Goal: Transaction & Acquisition: Purchase product/service

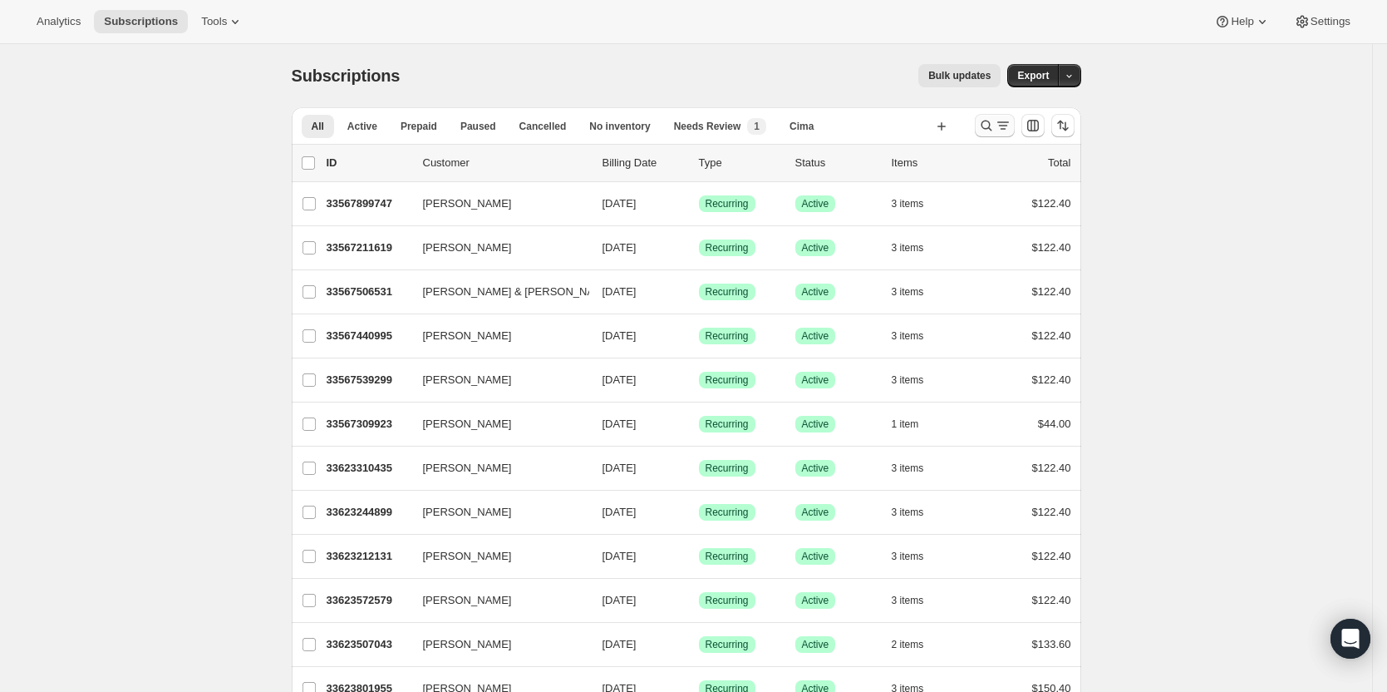
click at [1008, 116] on button "Search and filter results" at bounding box center [995, 125] width 40 height 23
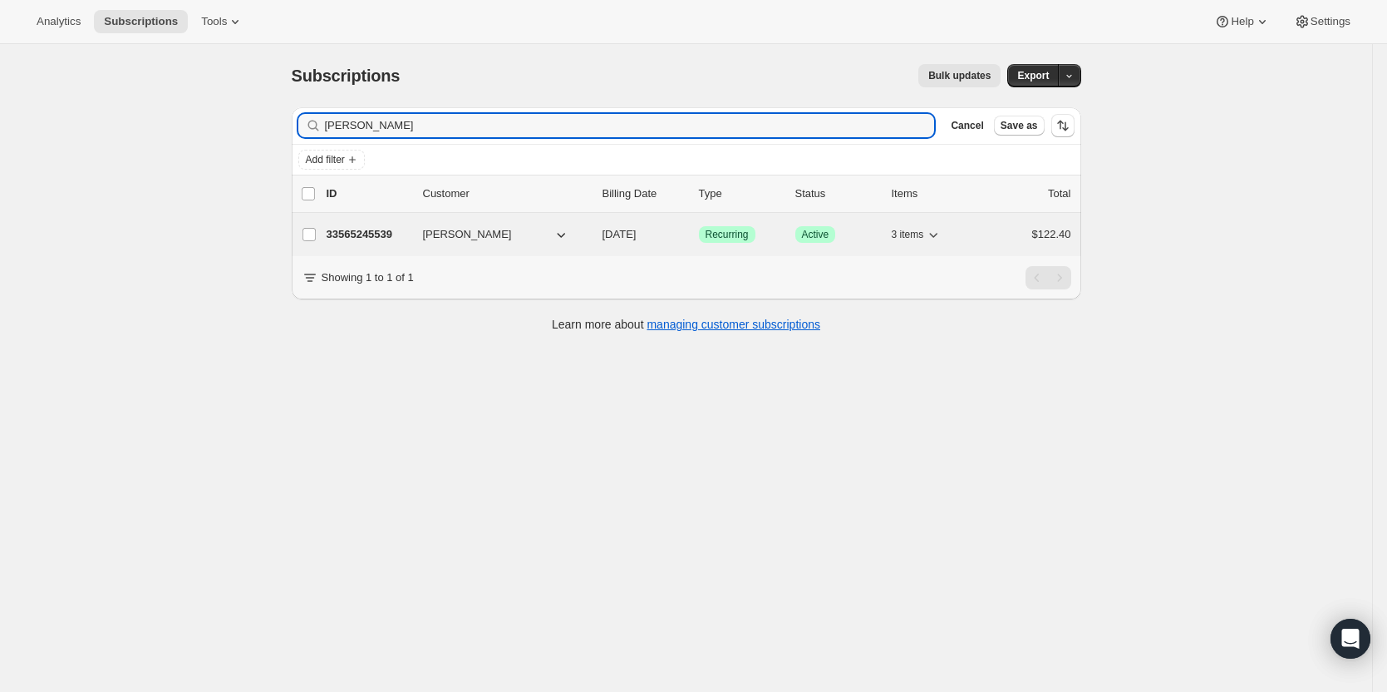
type input "hoyos"
click at [369, 226] on p "33565245539" at bounding box center [368, 234] width 83 height 17
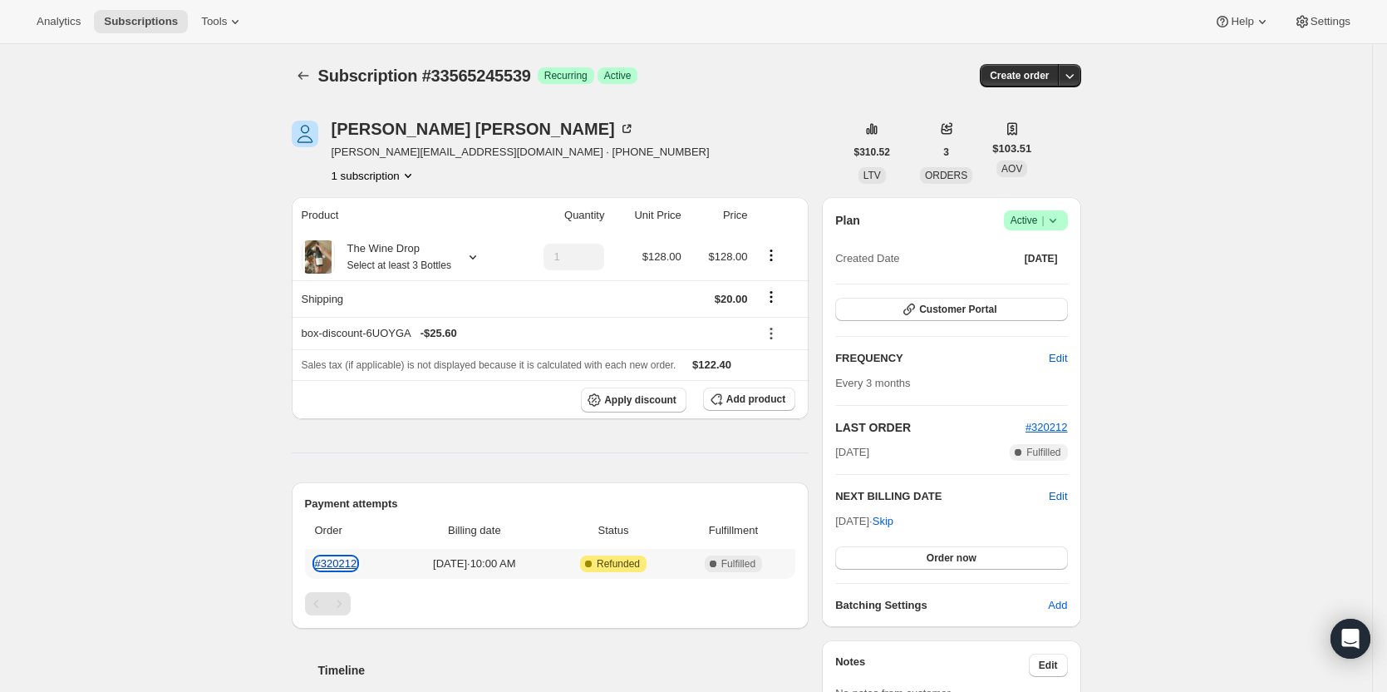
click at [340, 565] on link "#320212" at bounding box center [336, 563] width 42 height 12
click at [1075, 77] on icon "button" at bounding box center [1070, 75] width 17 height 17
click at [1050, 140] on span "Create custom one-time order" at bounding box center [1004, 138] width 144 height 12
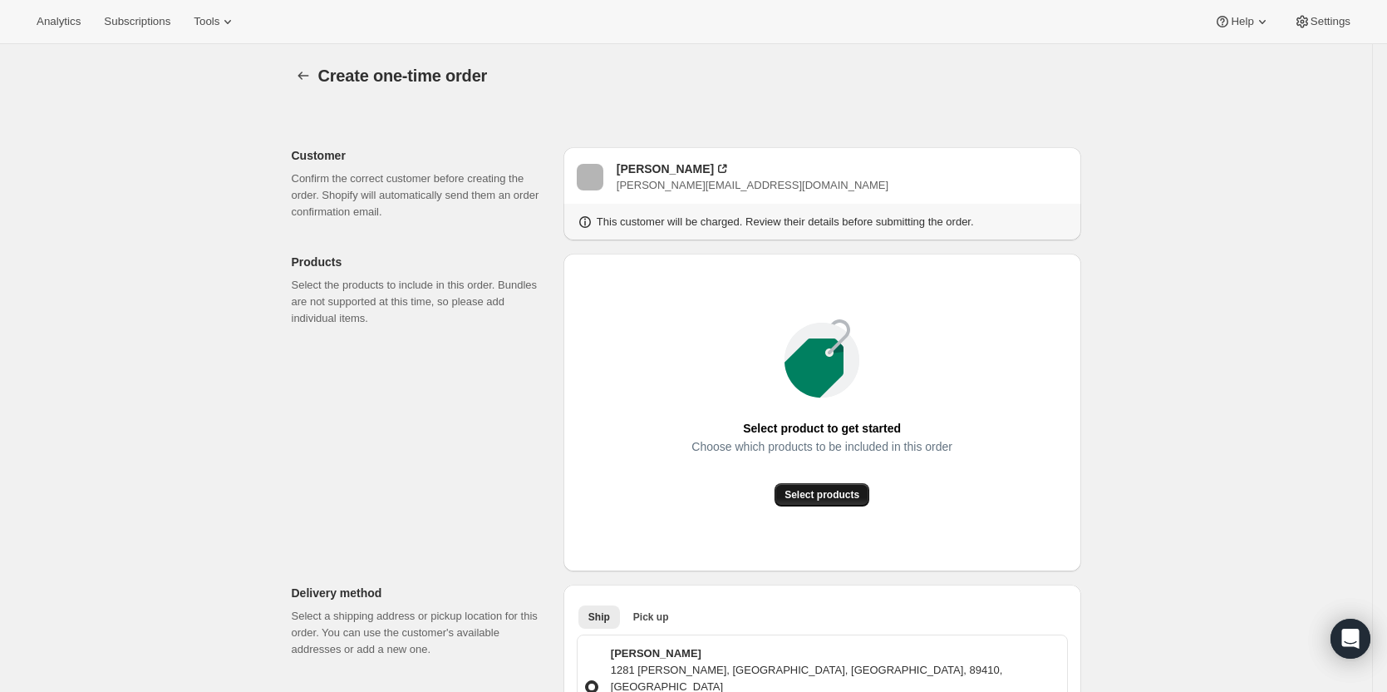
click at [822, 490] on span "Select products" at bounding box center [822, 494] width 75 height 13
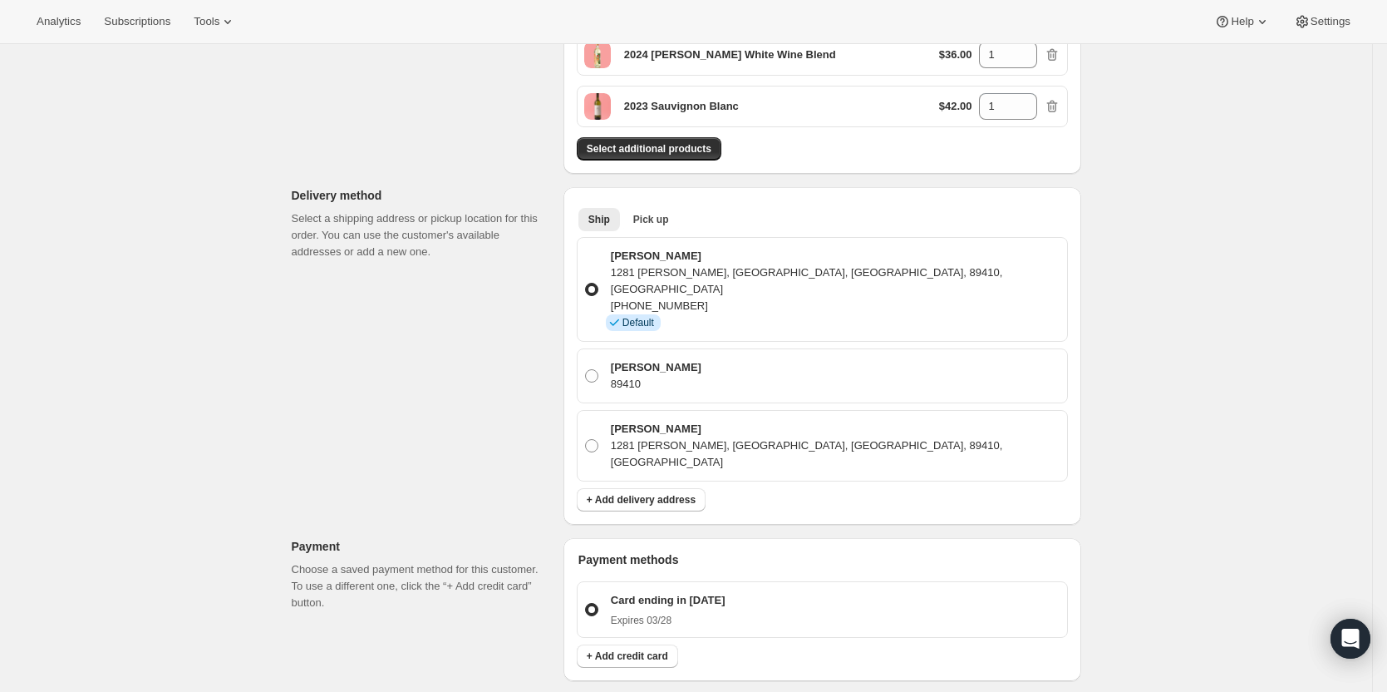
scroll to position [333, 0]
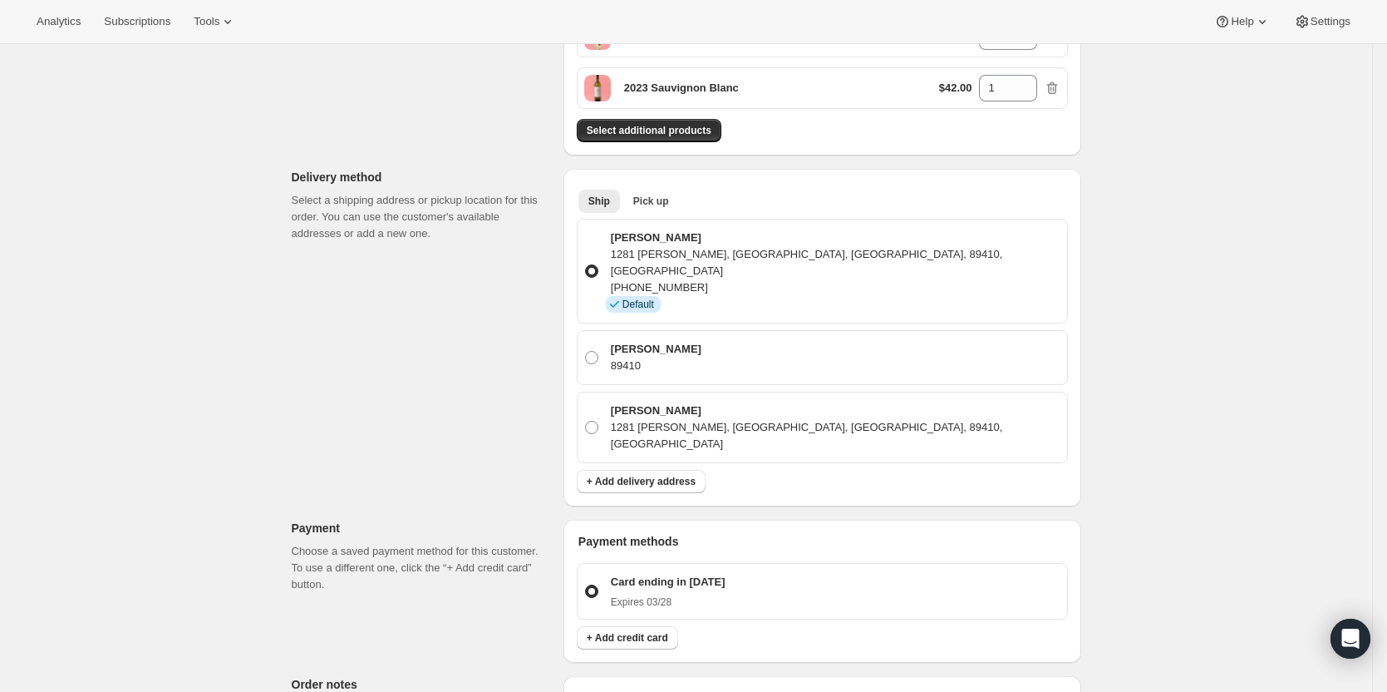
drag, startPoint x: 632, startPoint y: 184, endPoint x: 649, endPoint y: 195, distance: 20.5
click at [633, 185] on div "Ship Pick up More views Ship Pick up More views" at bounding box center [822, 200] width 491 height 37
click at [651, 195] on span "Pick up" at bounding box center [651, 201] width 36 height 13
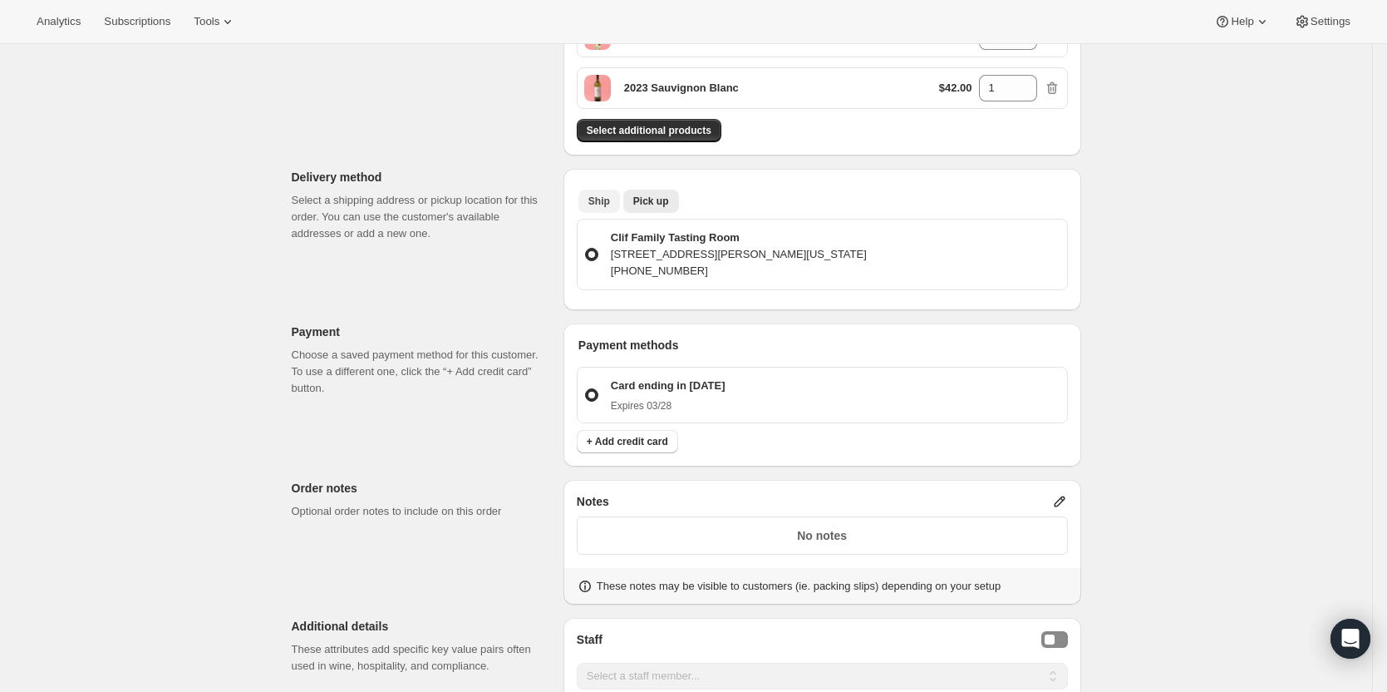
click at [604, 207] on span "Ship" at bounding box center [600, 201] width 22 height 13
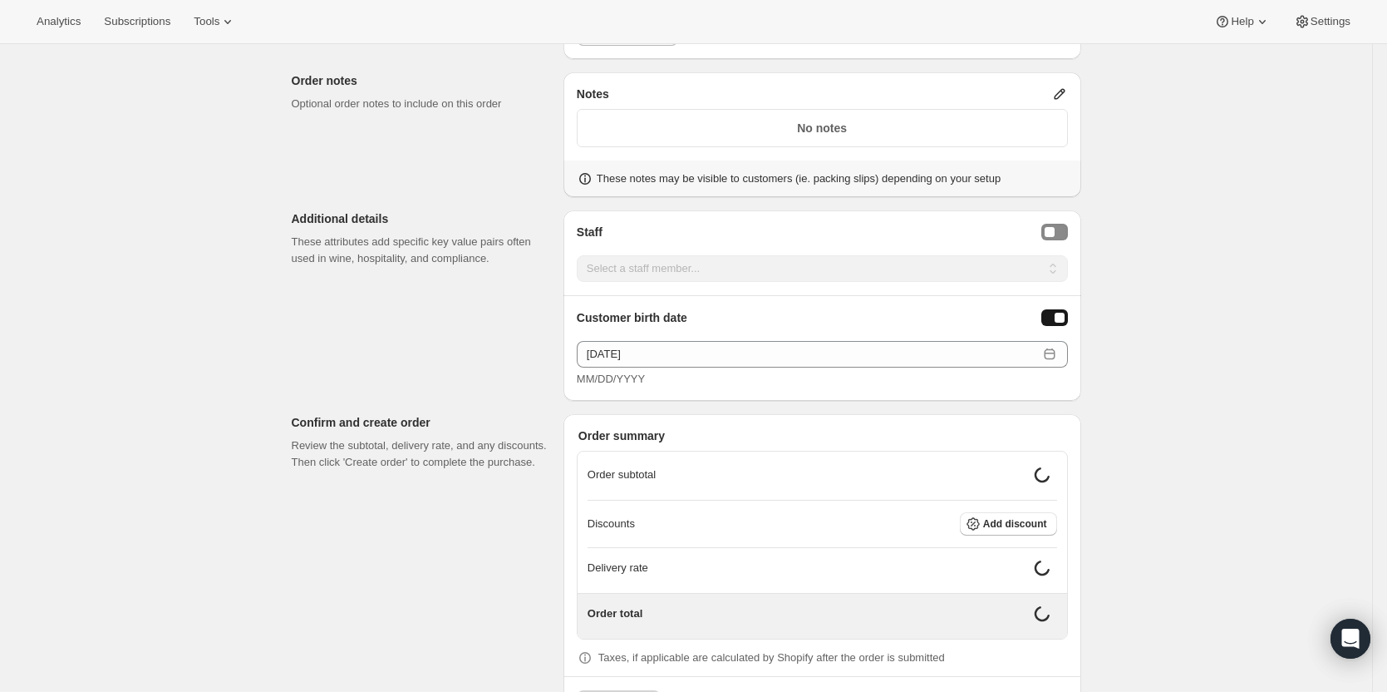
scroll to position [947, 0]
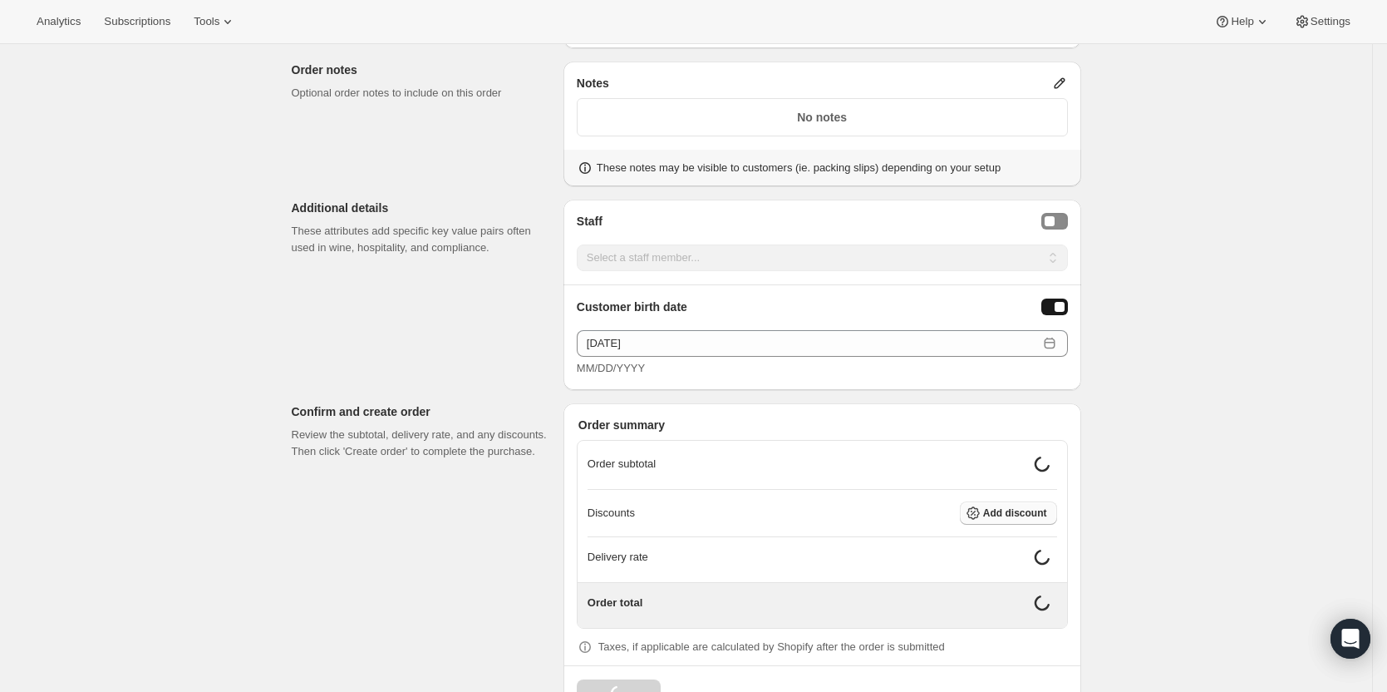
click at [982, 505] on icon "button" at bounding box center [973, 513] width 17 height 17
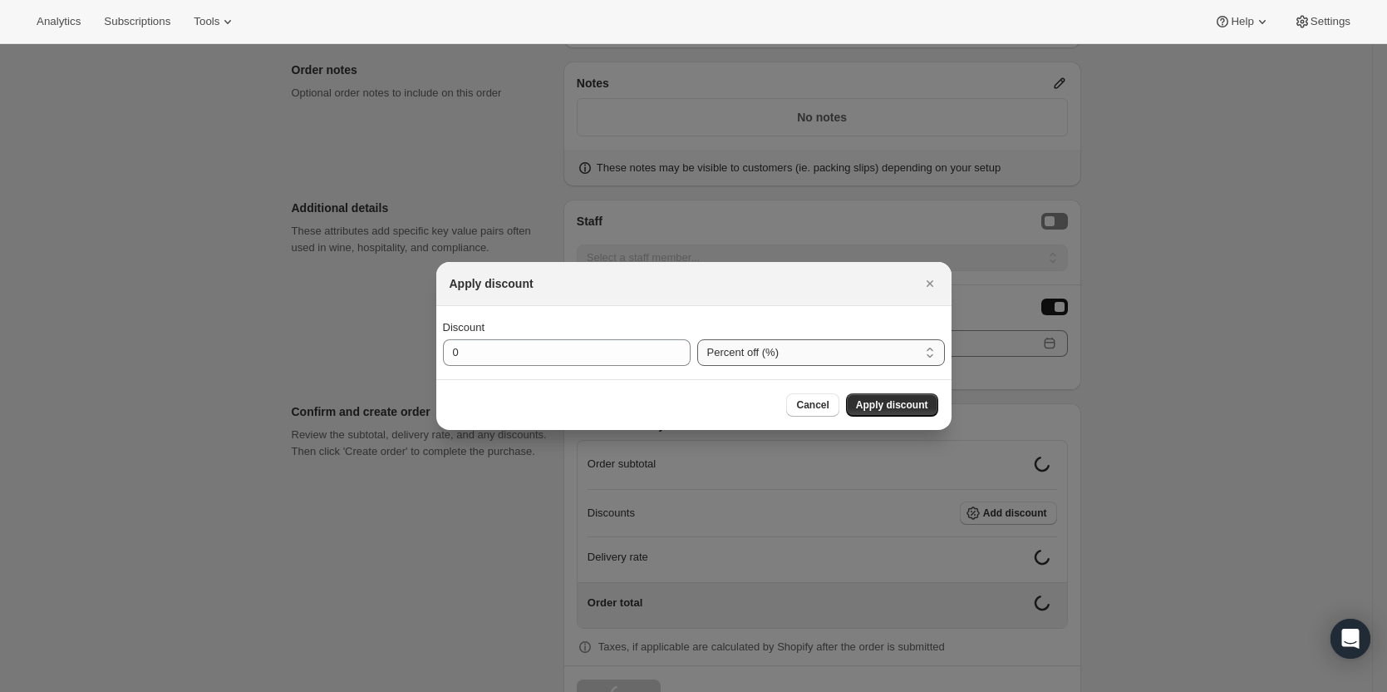
scroll to position [934, 0]
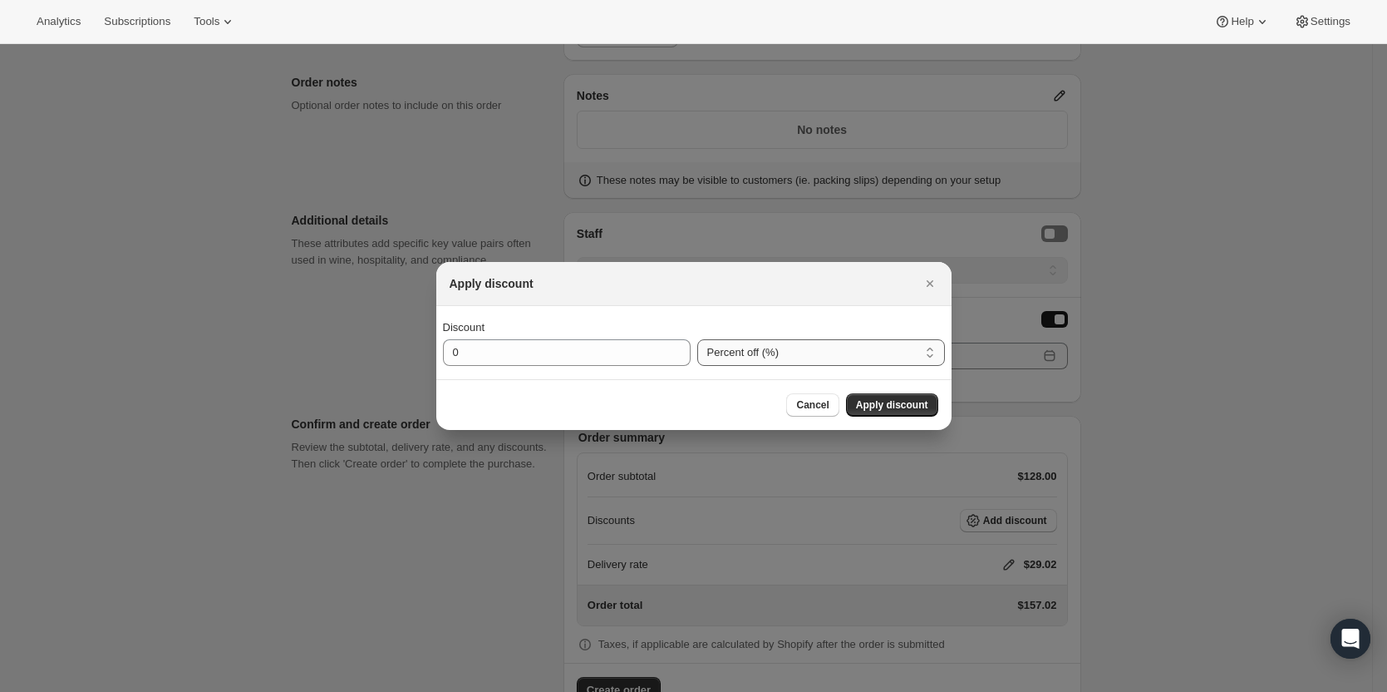
click at [794, 353] on select "Percent off (%) Amount off ($)" at bounding box center [821, 352] width 248 height 27
select select "fixedAmount"
click at [697, 339] on select "Percent off (%) Amount off ($)" at bounding box center [821, 352] width 248 height 27
click at [584, 353] on input "0" at bounding box center [554, 352] width 223 height 27
type input "101.8"
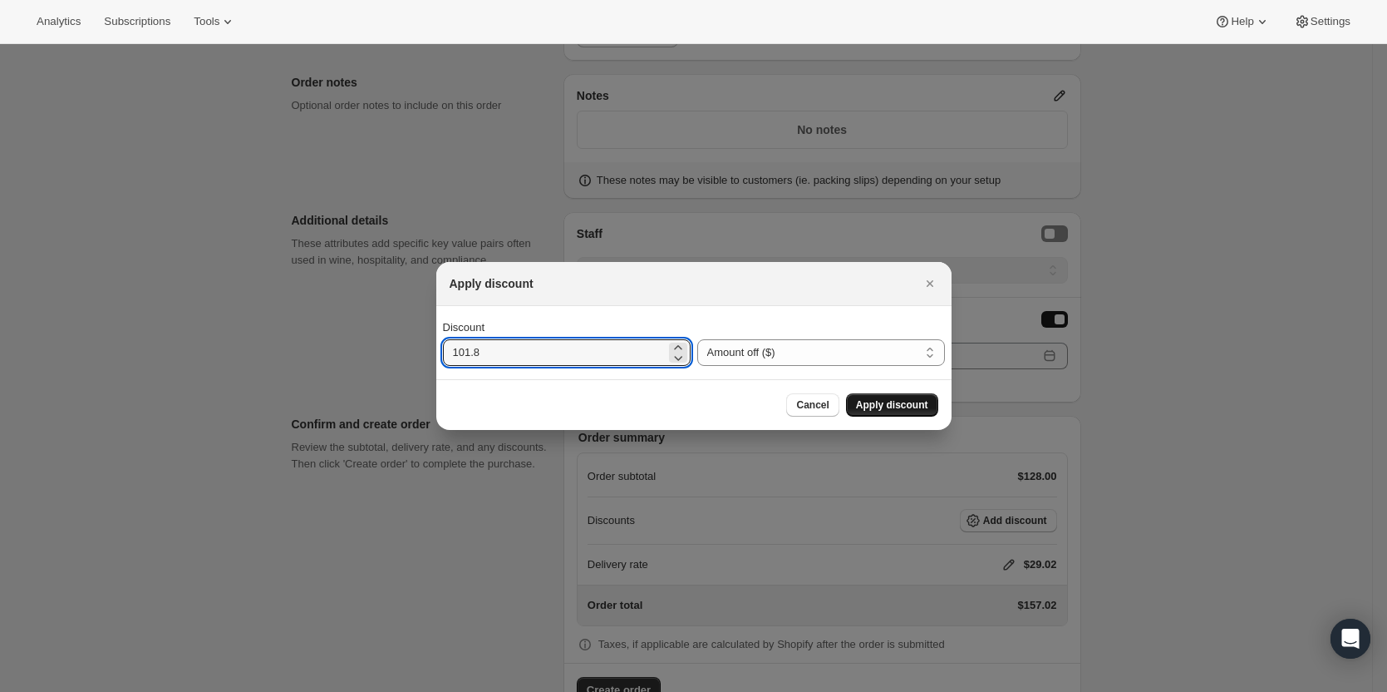
click at [887, 405] on span "Apply discount" at bounding box center [892, 404] width 72 height 13
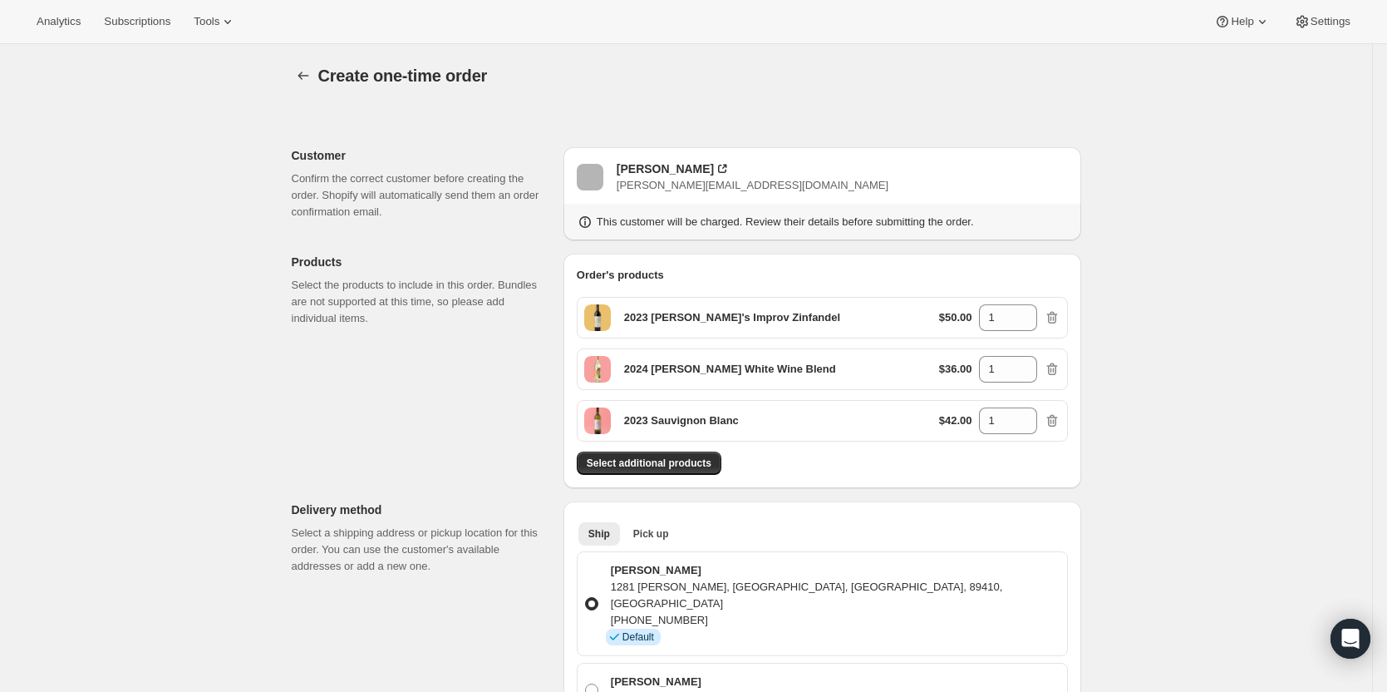
scroll to position [928, 0]
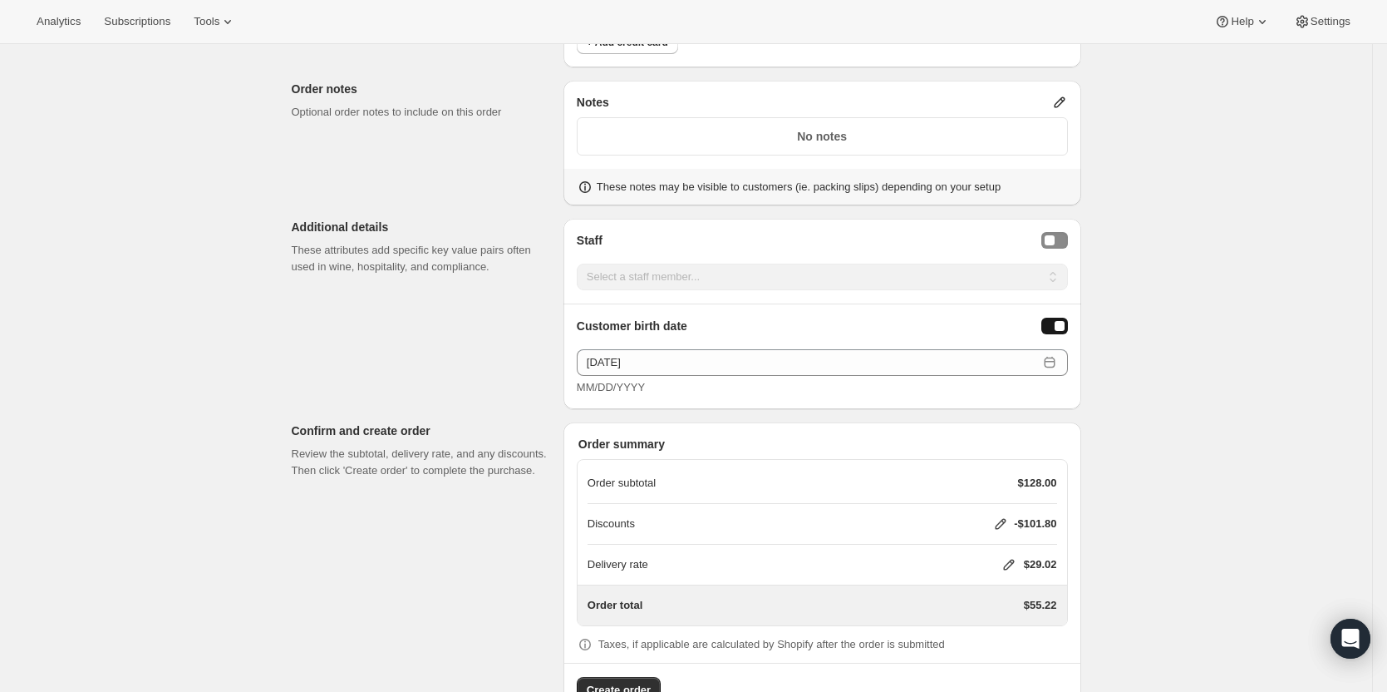
click at [1018, 556] on icon at bounding box center [1009, 564] width 17 height 17
click at [990, 607] on button "Save" at bounding box center [1004, 613] width 43 height 23
click at [623, 682] on span "Create order" at bounding box center [619, 690] width 64 height 17
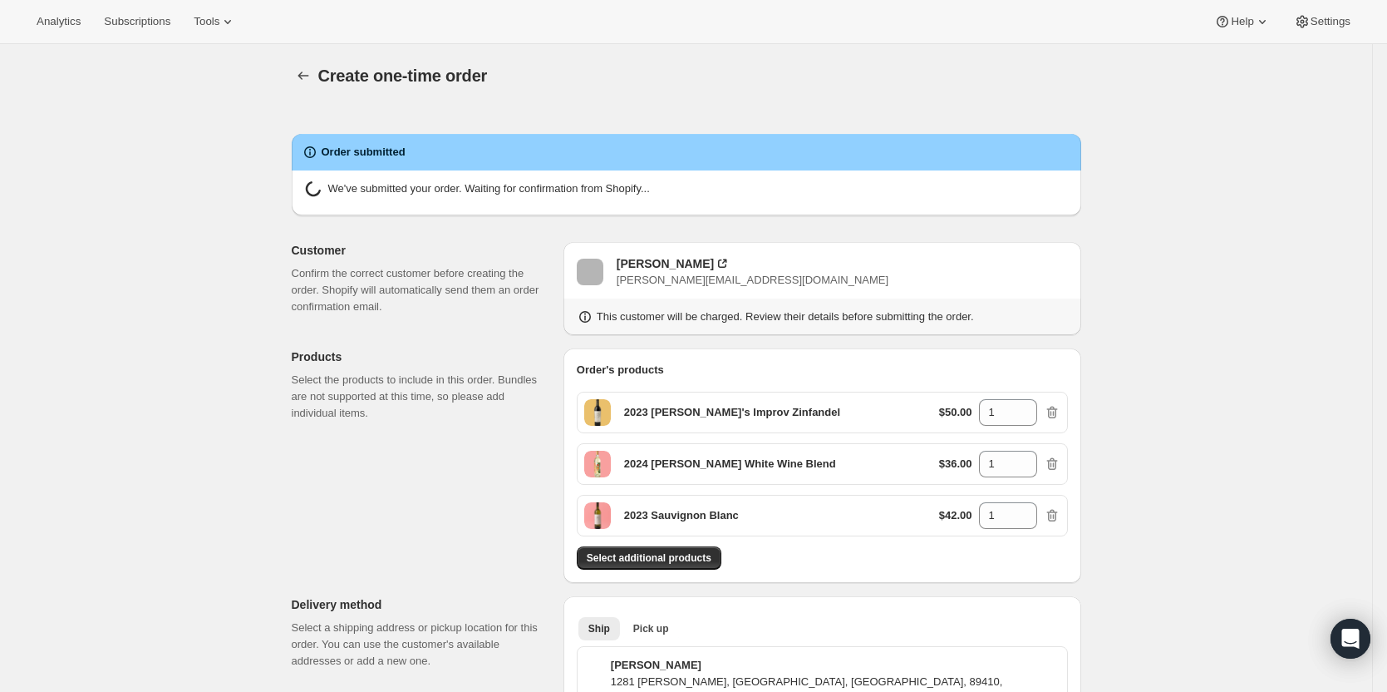
radio input "true"
